Goal: Information Seeking & Learning: Find specific fact

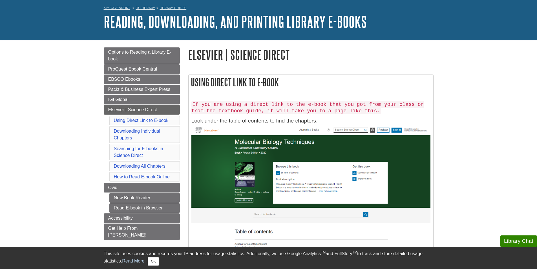
scroll to position [85, 0]
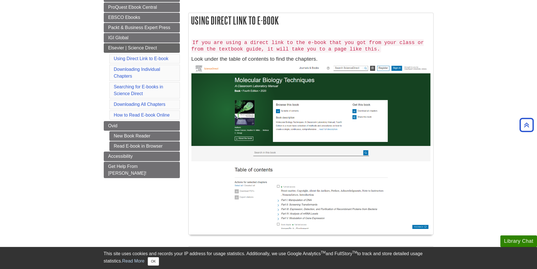
click at [285, 148] on img at bounding box center [311, 146] width 239 height 166
click at [273, 151] on img at bounding box center [311, 146] width 239 height 166
click at [271, 153] on img at bounding box center [311, 146] width 239 height 166
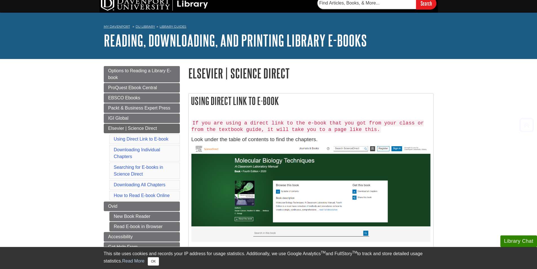
scroll to position [0, 0]
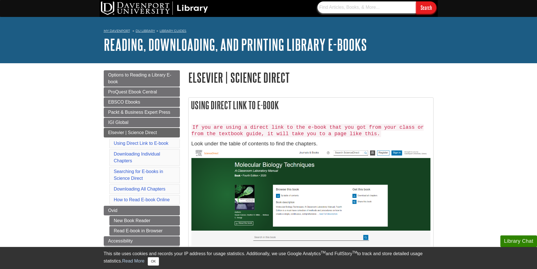
click at [383, 7] on input "text" at bounding box center [367, 7] width 99 height 12
paste input "https://www.sciencedirect.com/science/article/abs/pii/S0888327022008214"
type input "https://www.sciencedirect.com/science/article/abs/pii/S0888327022008214"
click at [419, 6] on input "Search" at bounding box center [426, 7] width 20 height 12
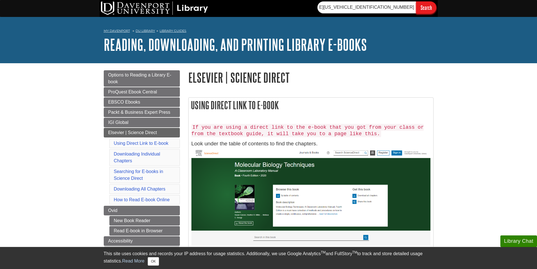
scroll to position [0, 0]
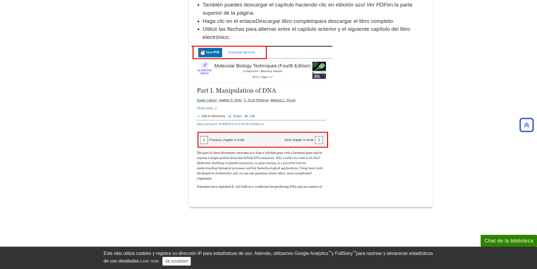
scroll to position [1439, 0]
